Goal: Navigation & Orientation: Find specific page/section

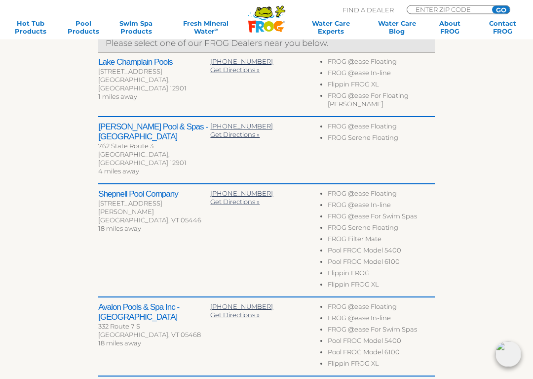
scroll to position [357, 0]
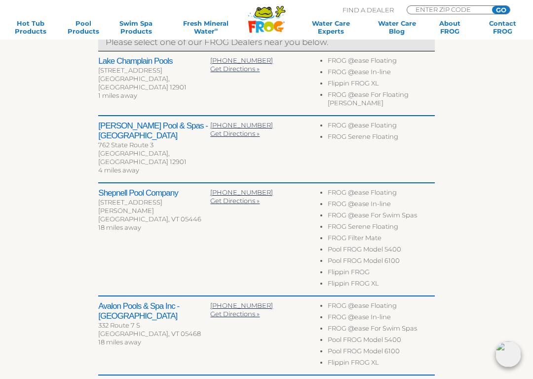
click at [372, 58] on li "FROG @ease Floating" at bounding box center [381, 61] width 107 height 11
click at [117, 62] on h2 "Lake Champlain Pools" at bounding box center [154, 61] width 112 height 10
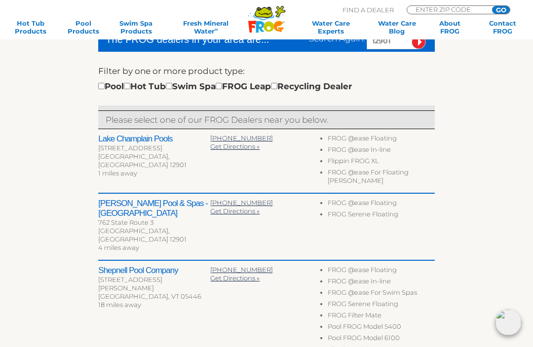
scroll to position [277, 0]
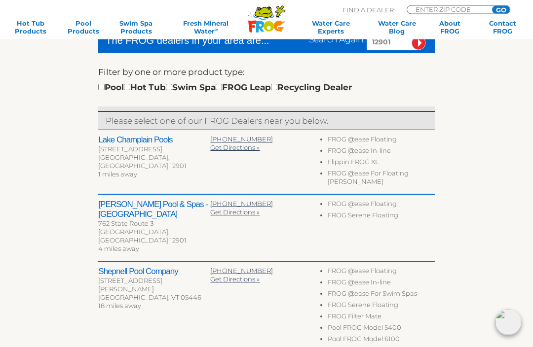
click at [105, 88] on input "checkbox" at bounding box center [101, 87] width 6 height 6
checkbox input "true"
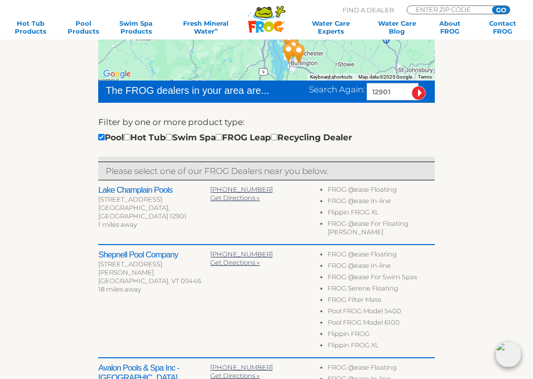
scroll to position [228, 0]
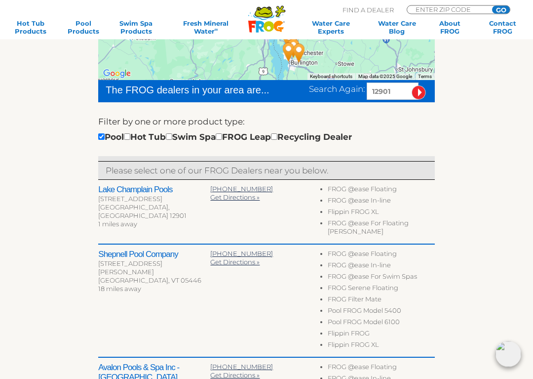
click at [116, 196] on div "[STREET_ADDRESS]" at bounding box center [154, 199] width 112 height 8
click at [128, 194] on h2 "Lake Champlain Pools" at bounding box center [154, 190] width 112 height 10
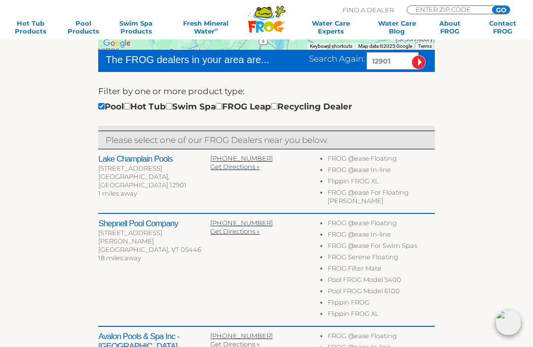
scroll to position [248, 0]
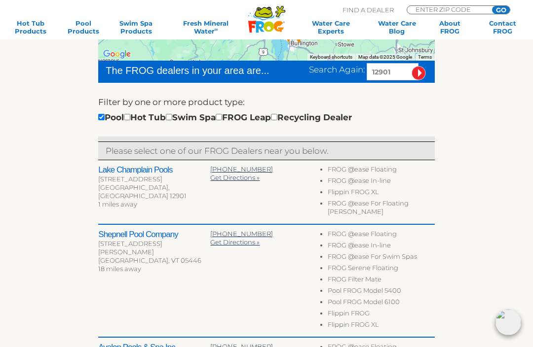
click at [344, 172] on li "FROG @ease Floating" at bounding box center [381, 170] width 107 height 11
click at [340, 180] on li "FROG @ease In-line" at bounding box center [381, 182] width 107 height 11
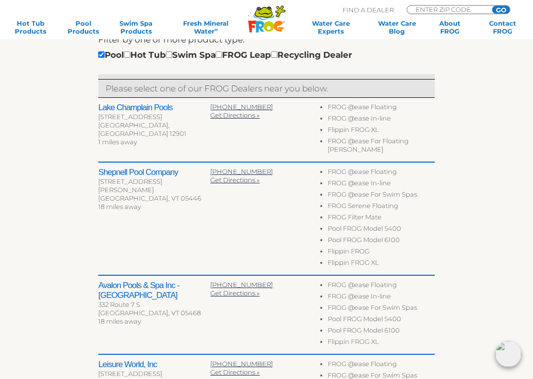
scroll to position [313, 0]
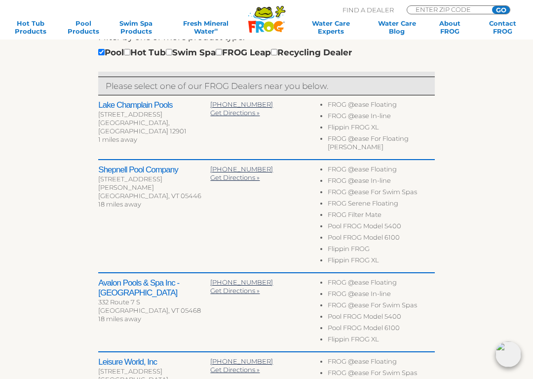
click at [383, 105] on li "FROG @ease Floating" at bounding box center [381, 105] width 107 height 11
click at [359, 103] on li "FROG @ease Floating" at bounding box center [381, 105] width 107 height 11
click at [361, 106] on li "FROG @ease Floating" at bounding box center [381, 105] width 107 height 11
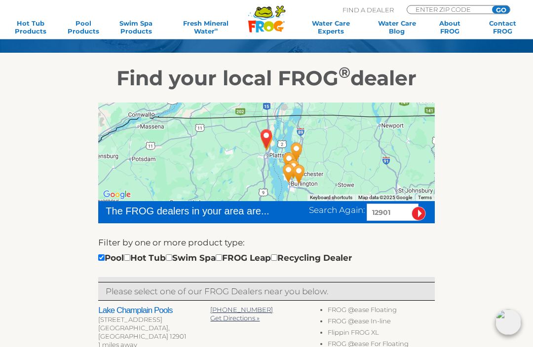
scroll to position [0, 0]
